Goal: Task Accomplishment & Management: Complete application form

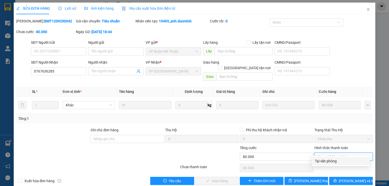
type input "0"
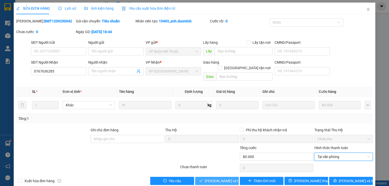
click at [217, 178] on span "[PERSON_NAME] và Giao hàng" at bounding box center [229, 181] width 49 height 6
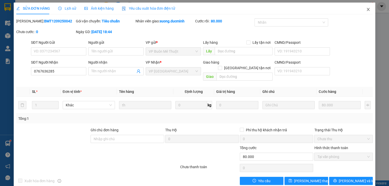
click at [366, 10] on icon "close" at bounding box center [368, 9] width 4 height 4
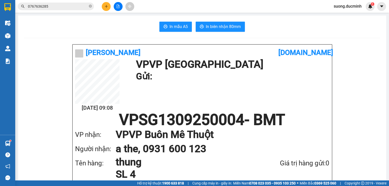
click at [89, 6] on icon "close-circle" at bounding box center [90, 6] width 3 height 3
click at [78, 8] on input "text" at bounding box center [58, 7] width 60 height 6
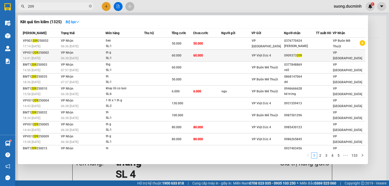
type input "209"
click at [203, 52] on td "60.000" at bounding box center [207, 56] width 28 height 12
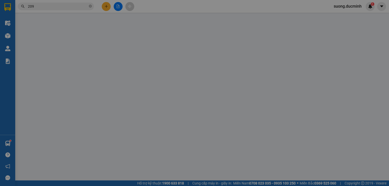
type input "0909373209"
type input "60.000"
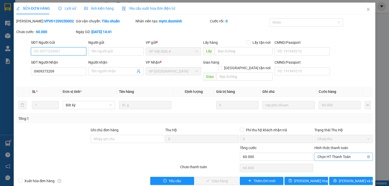
click at [328, 153] on span "Chọn HT Thanh Toán" at bounding box center [343, 157] width 53 height 8
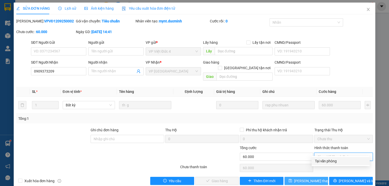
drag, startPoint x: 330, startPoint y: 161, endPoint x: 300, endPoint y: 172, distance: 32.1
click at [330, 161] on div "Tại văn phòng" at bounding box center [341, 161] width 52 height 6
type input "0"
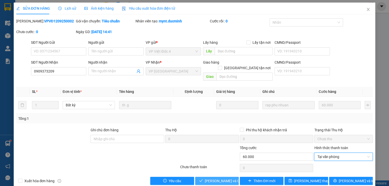
click at [220, 178] on span "[PERSON_NAME] và Giao hàng" at bounding box center [229, 181] width 49 height 6
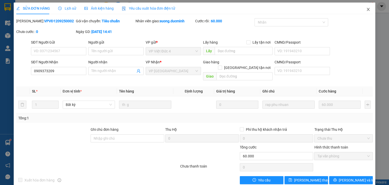
click at [366, 8] on icon "close" at bounding box center [368, 9] width 4 height 4
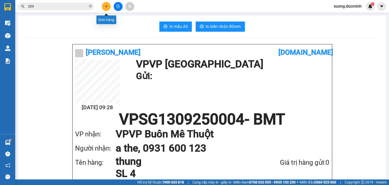
click at [106, 9] on button at bounding box center [106, 6] width 9 height 9
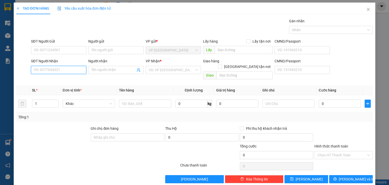
click at [67, 71] on input "SĐT Người Nhận" at bounding box center [58, 70] width 55 height 8
click at [52, 79] on div "0988393235 - dong trang" at bounding box center [58, 80] width 49 height 6
type input "0988393235"
type input "dong trang"
type input "180.000"
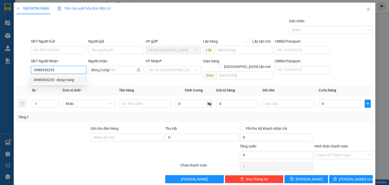
type input "180.000"
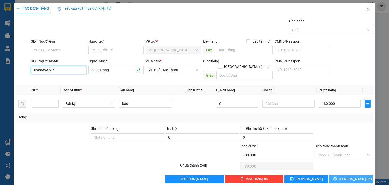
type input "0988393235"
click at [351, 177] on span "[PERSON_NAME] và In" at bounding box center [357, 180] width 36 height 6
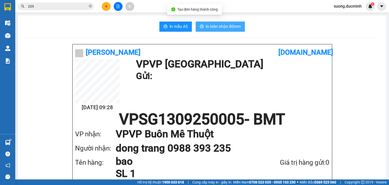
click at [212, 24] on span "In biên nhận 80mm" at bounding box center [223, 26] width 35 height 6
